Goal: Information Seeking & Learning: Learn about a topic

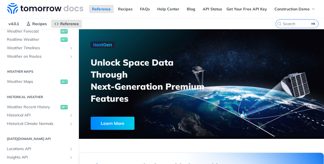
scroll to position [133, 0]
click at [45, 115] on span "Historical API" at bounding box center [37, 114] width 61 height 5
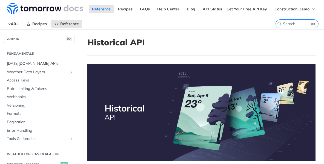
click at [43, 64] on span "[DATE][DOMAIN_NAME] APIs" at bounding box center [40, 63] width 66 height 5
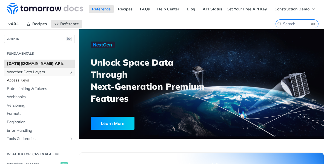
drag, startPoint x: 40, startPoint y: 71, endPoint x: 40, endPoint y: 76, distance: 5.2
click at [40, 71] on span "Weather Data Layers" at bounding box center [37, 72] width 61 height 5
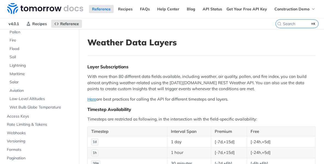
scroll to position [63, 0]
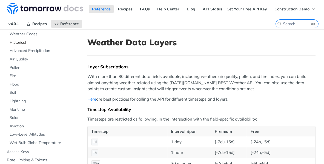
click at [38, 45] on link "Historical" at bounding box center [41, 43] width 68 height 8
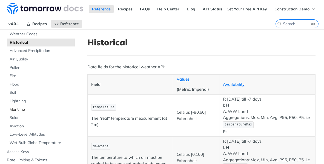
scroll to position [198, 0]
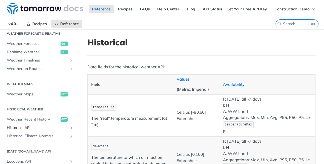
click at [32, 128] on span "Historical API" at bounding box center [37, 127] width 61 height 5
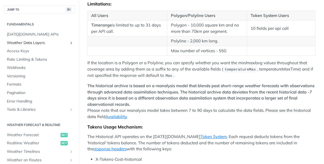
click at [38, 42] on span "Weather Data Layers" at bounding box center [37, 42] width 61 height 5
